Goal: Task Accomplishment & Management: Complete application form

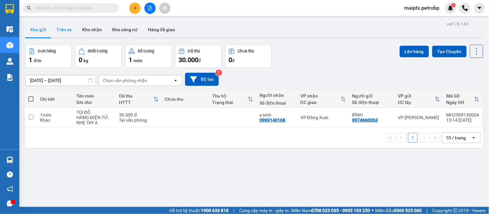
click at [63, 29] on button "Trên xe" at bounding box center [64, 29] width 26 height 15
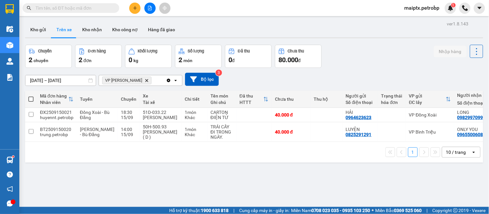
click at [109, 173] on div "ver 1.8.143 Kho gửi Trên xe Kho nhận Kho công nợ Hàng đã giao Chuyến 2 chuyến Đ…" at bounding box center [254, 126] width 463 height 214
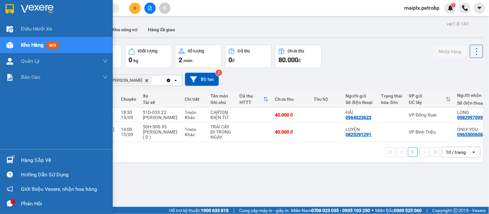
click at [14, 159] on div at bounding box center [9, 160] width 11 height 11
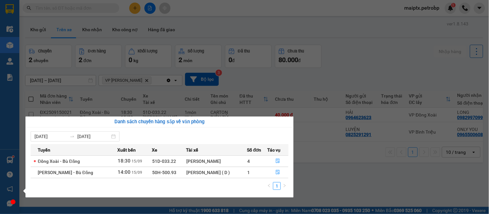
click at [333, 162] on section "Kết quả tìm kiếm ( 0 ) Bộ lọc No Data maiptx.petrobp 1 Điều hành xe Kho hàng mớ…" at bounding box center [244, 107] width 489 height 214
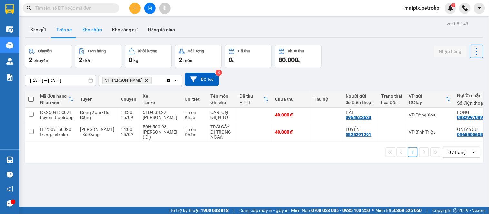
click at [84, 26] on button "Kho nhận" at bounding box center [92, 29] width 30 height 15
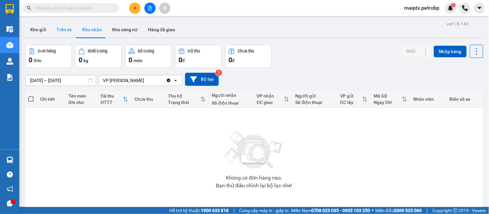
click at [66, 30] on button "Trên xe" at bounding box center [64, 29] width 26 height 15
type input "[DATE] – [DATE]"
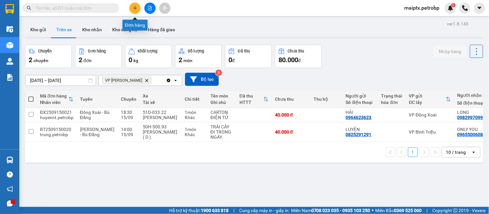
click at [137, 7] on icon "plus" at bounding box center [135, 8] width 5 height 5
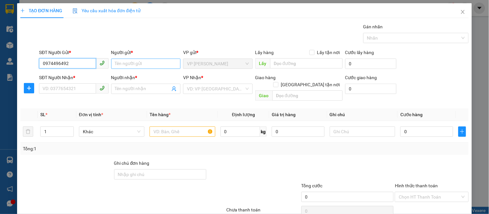
type input "0974496492"
click at [128, 65] on input "Người gửi *" at bounding box center [145, 64] width 69 height 10
click at [87, 63] on input "0974496492" at bounding box center [67, 63] width 57 height 10
click at [117, 62] on input "Người gửi *" at bounding box center [145, 64] width 69 height 10
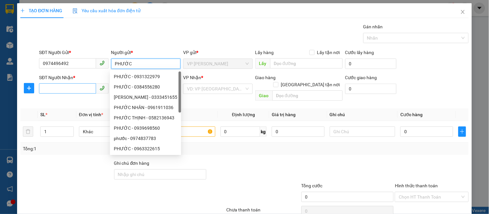
type input "PHƯỚC"
click at [52, 93] on input "SĐT Người Nhận *" at bounding box center [67, 89] width 57 height 10
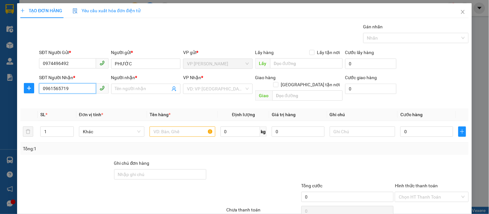
click at [71, 89] on input "0961565719" at bounding box center [67, 89] width 57 height 10
type input "0961565719"
click at [118, 91] on input "Người nhận *" at bounding box center [142, 88] width 55 height 7
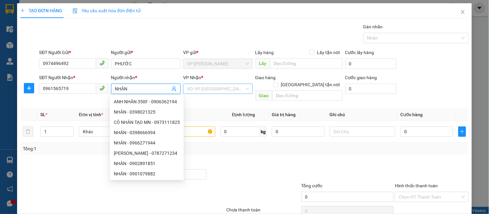
type input "NHÂN"
click at [214, 86] on input "search" at bounding box center [215, 89] width 57 height 10
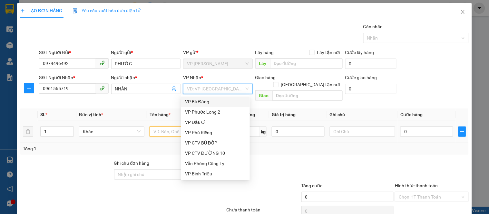
click at [163, 127] on input "text" at bounding box center [182, 132] width 65 height 10
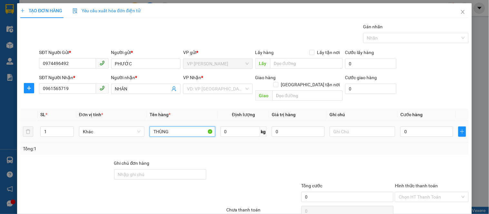
click at [161, 127] on input "THÙNG" at bounding box center [182, 132] width 65 height 10
type input "CPU ( THÙNG ĐEN )"
click at [327, 126] on td at bounding box center [362, 132] width 71 height 22
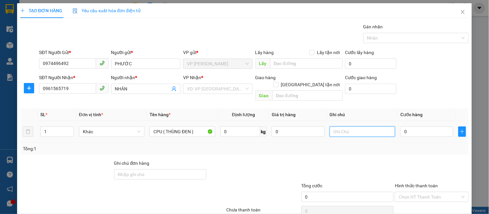
click at [335, 127] on input "text" at bounding box center [362, 132] width 65 height 10
type input "HÀNG ĐIỆN TỬ NHẸ TAY"
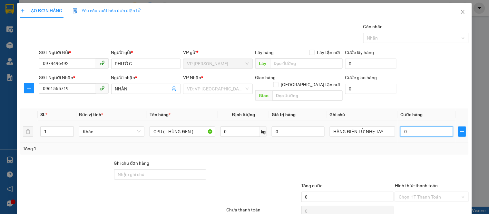
click at [415, 127] on input "0" at bounding box center [427, 132] width 53 height 10
type input "4"
type input "40"
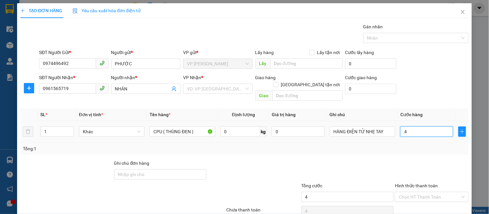
type input "40"
type input "400"
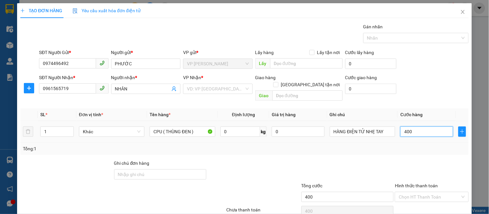
type input "4.000"
type input "40.000"
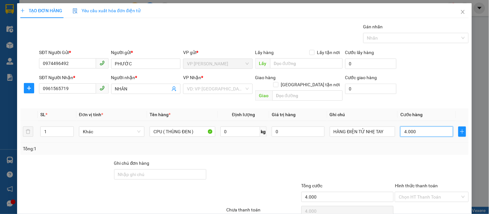
type input "40.000"
click at [205, 89] on input "search" at bounding box center [215, 89] width 57 height 10
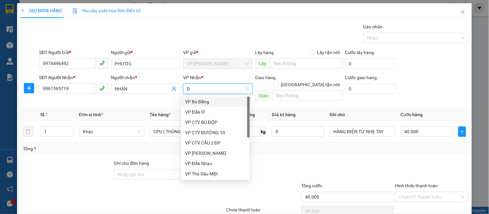
type input "DU"
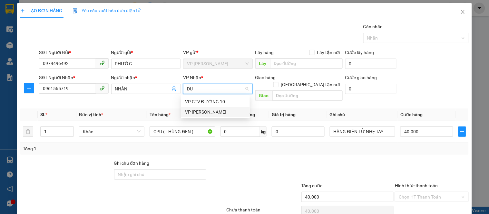
click at [201, 115] on div "VP [PERSON_NAME]" at bounding box center [215, 112] width 61 height 7
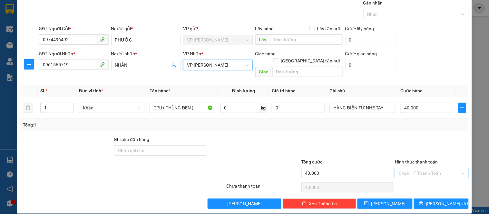
click at [401, 169] on input "Hình thức thanh toán" at bounding box center [429, 174] width 61 height 10
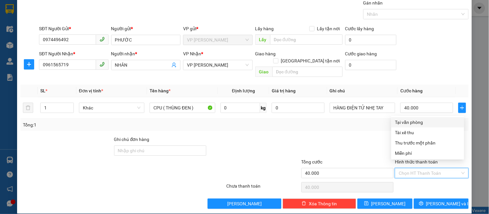
click at [415, 124] on div "Tại văn phòng" at bounding box center [427, 122] width 65 height 7
type input "0"
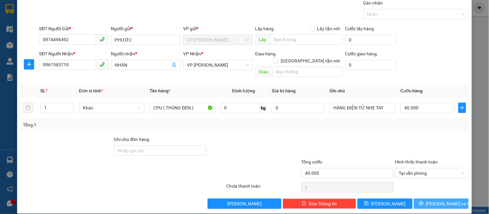
click at [431, 201] on span "[PERSON_NAME] và In" at bounding box center [448, 204] width 45 height 7
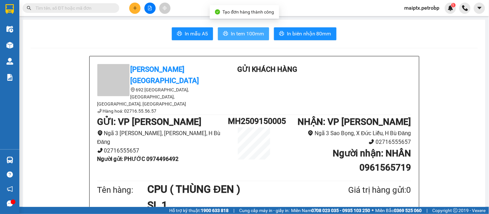
click at [225, 32] on icon "printer" at bounding box center [225, 33] width 5 height 5
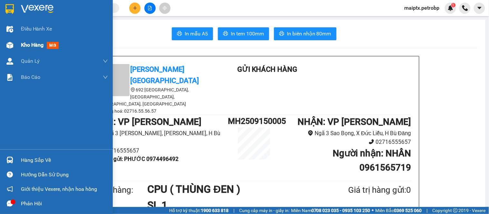
click at [12, 41] on div at bounding box center [9, 45] width 11 height 11
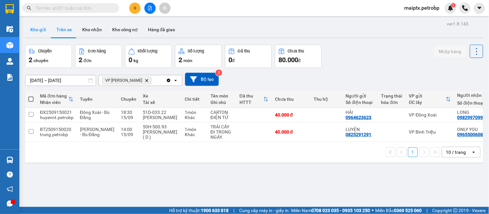
click at [38, 28] on button "Kho gửi" at bounding box center [38, 29] width 26 height 15
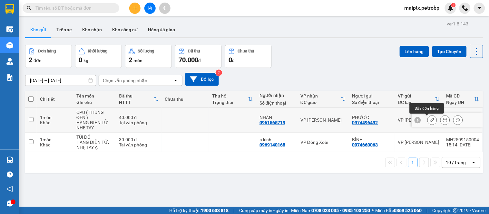
click at [430, 119] on icon at bounding box center [432, 120] width 5 height 5
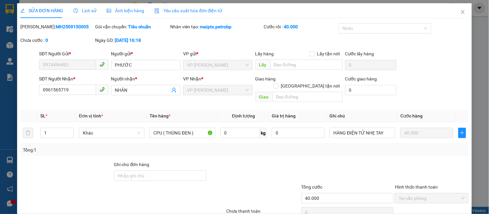
click at [56, 24] on b "MH2509150005" at bounding box center [72, 26] width 33 height 5
click at [460, 12] on icon "close" at bounding box center [462, 11] width 5 height 5
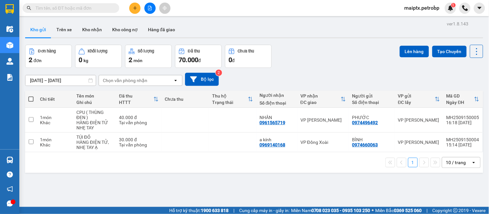
click at [90, 173] on div "ver 1.8.143 Kho gửi Trên xe Kho nhận Kho công nợ Hàng đã giao Đơn hàng 2 đơn Kh…" at bounding box center [254, 126] width 463 height 214
click at [63, 26] on button "Trên xe" at bounding box center [64, 29] width 26 height 15
